Goal: Transaction & Acquisition: Download file/media

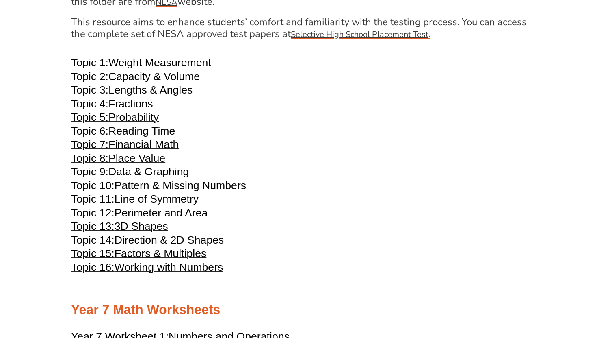
scroll to position [1796, 0]
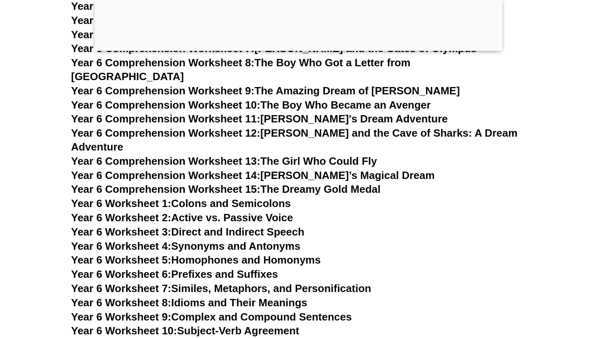
scroll to position [4485, 0]
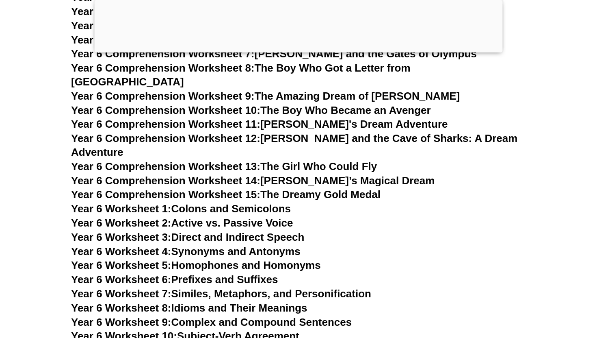
click at [187, 104] on span "Year 6 Comprehension Worksheet 10:" at bounding box center [165, 110] width 189 height 12
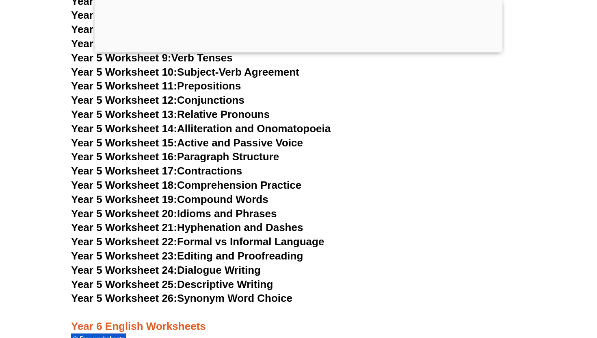
scroll to position [4142, 0]
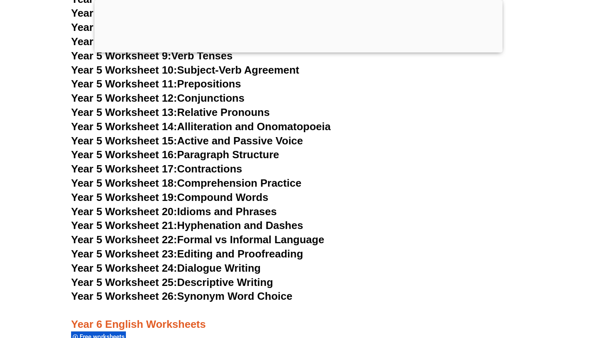
click at [216, 152] on link "Year 5 Worksheet 16: Paragraph Structure" at bounding box center [175, 154] width 208 height 12
click at [160, 184] on span "Year 5 Worksheet 18:" at bounding box center [124, 183] width 106 height 12
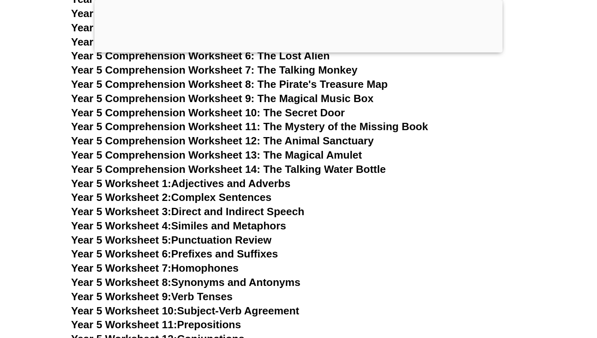
scroll to position [3900, 0]
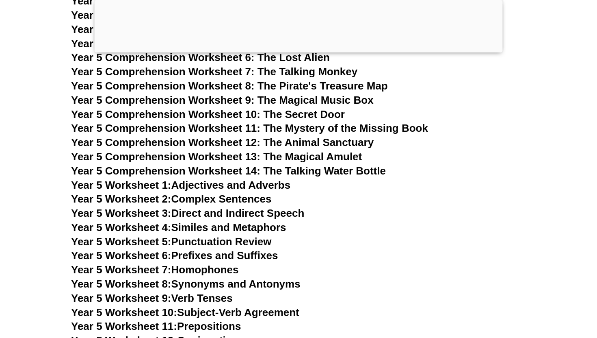
click at [130, 237] on span "Year 5 Worksheet 5:" at bounding box center [121, 241] width 100 height 12
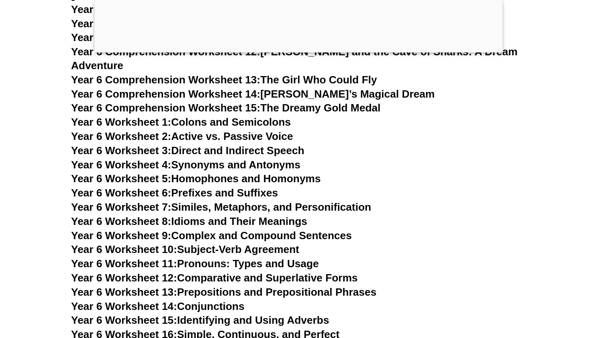
scroll to position [4607, 0]
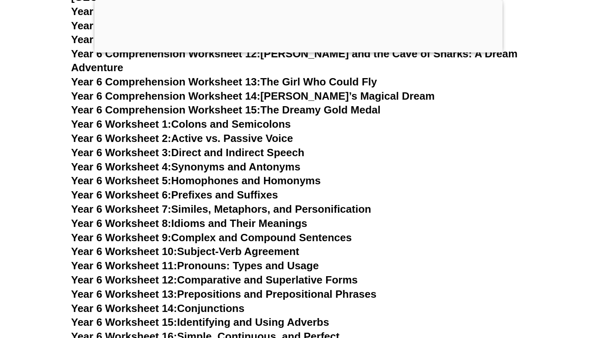
click at [195, 160] on link "Year 6 Worksheet 4: Synonyms and Antonyms" at bounding box center [186, 166] width 230 height 12
